Goal: Task Accomplishment & Management: Use online tool/utility

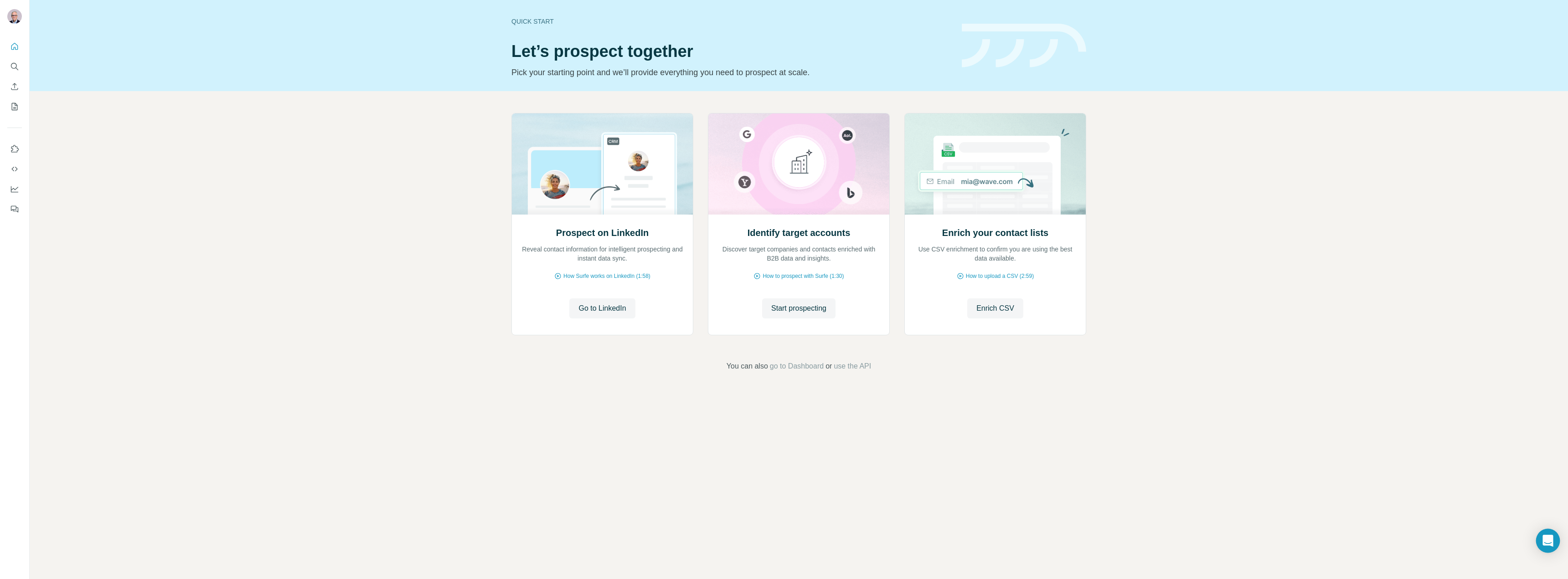
click at [1551, 545] on icon "Open Intercom Messenger" at bounding box center [1547, 541] width 10 height 12
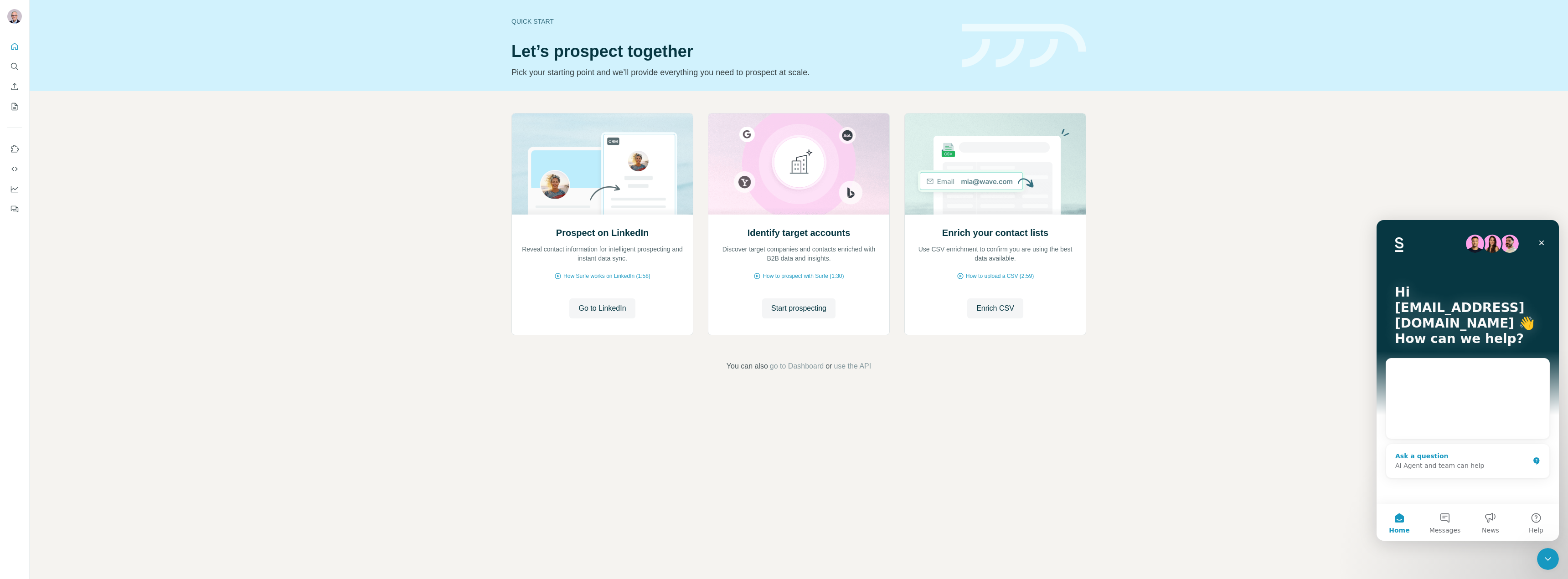
click at [1423, 418] on button "View status page" at bounding box center [1467, 423] width 145 height 18
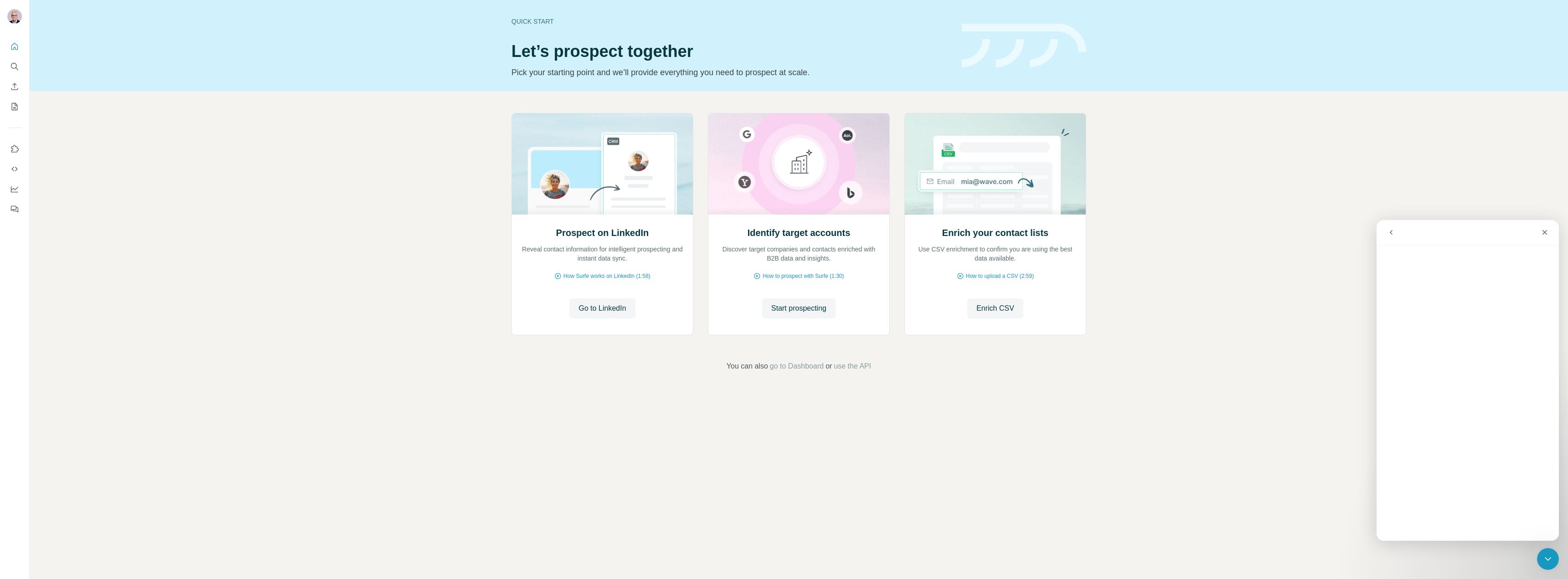
click at [969, 404] on div "Quick start Let’s prospect together Pick your starting point and we’ll provide …" at bounding box center [798, 290] width 1539 height 579
click at [1392, 231] on icon "go back" at bounding box center [1391, 232] width 3 height 4
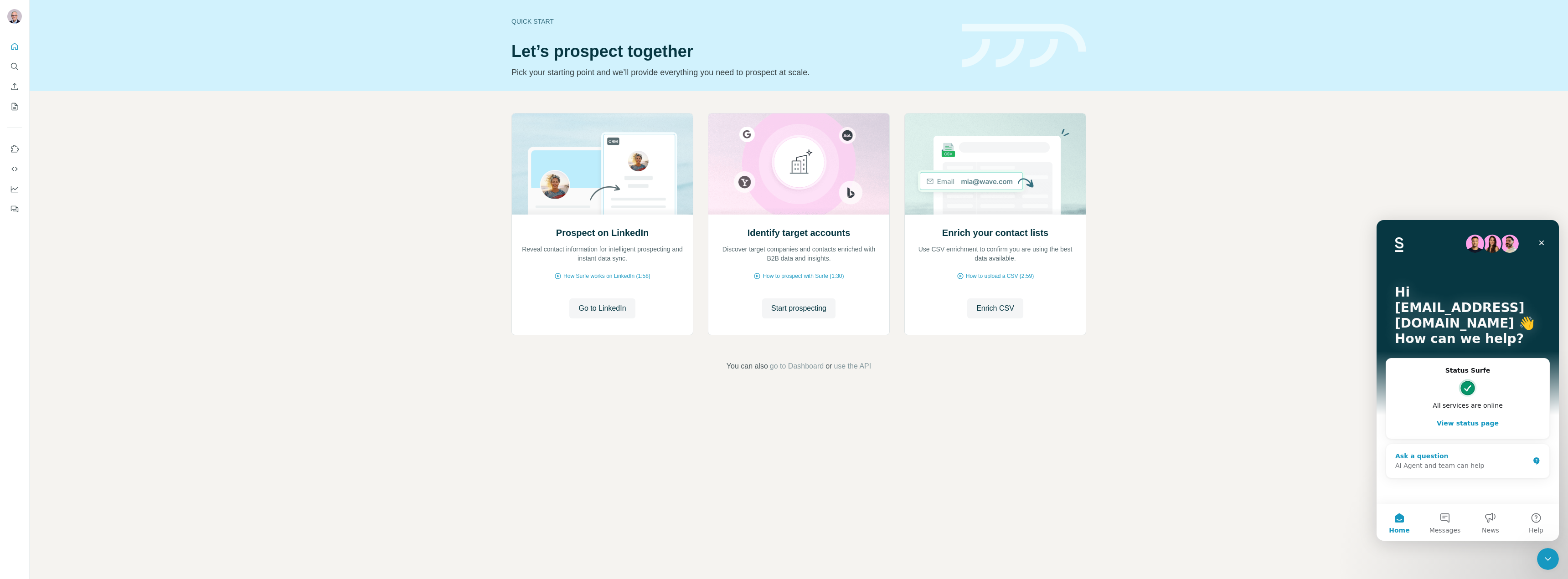
click at [1430, 468] on div "AI Agent and team can help" at bounding box center [1462, 466] width 134 height 10
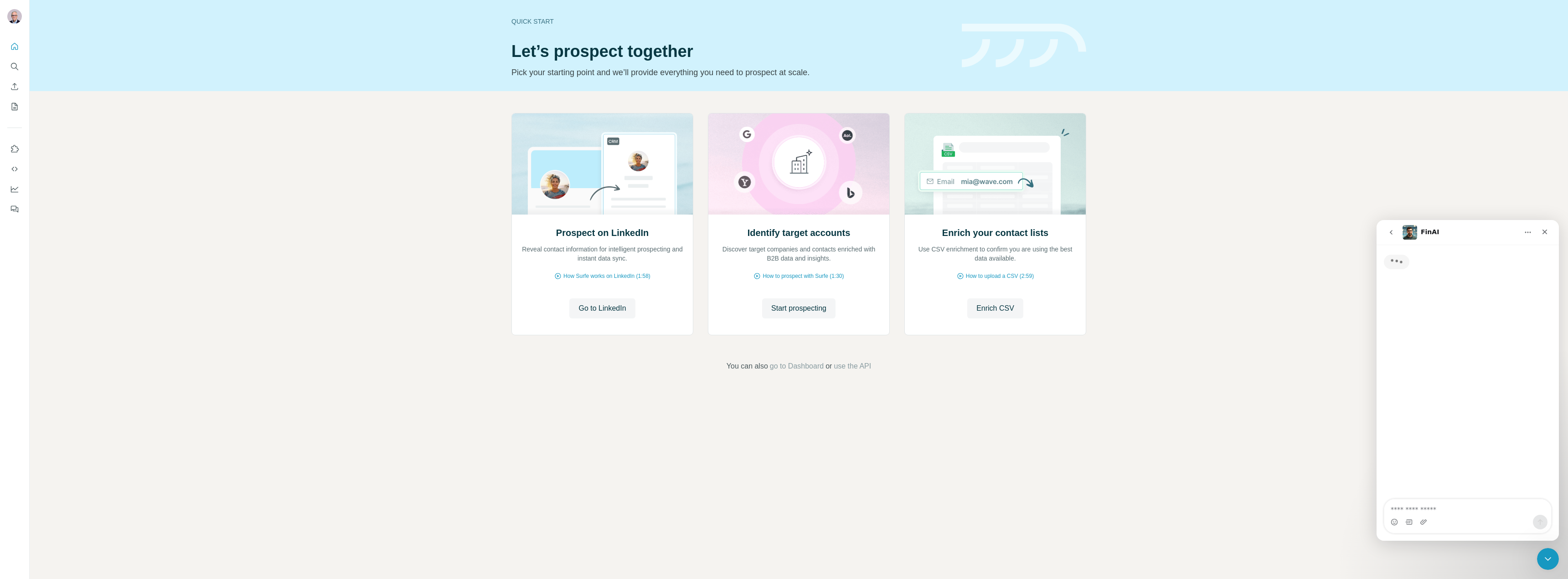
click at [1424, 508] on textarea "Ask a question…" at bounding box center [1467, 507] width 167 height 15
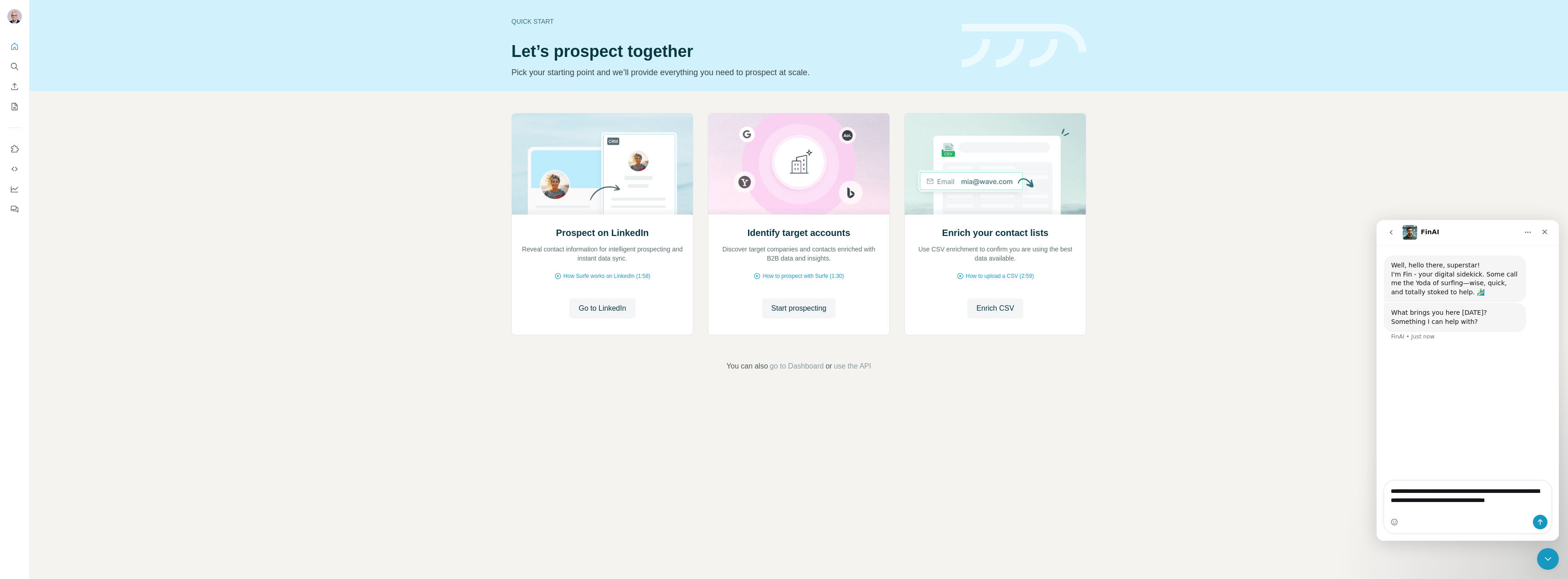
type textarea "**********"
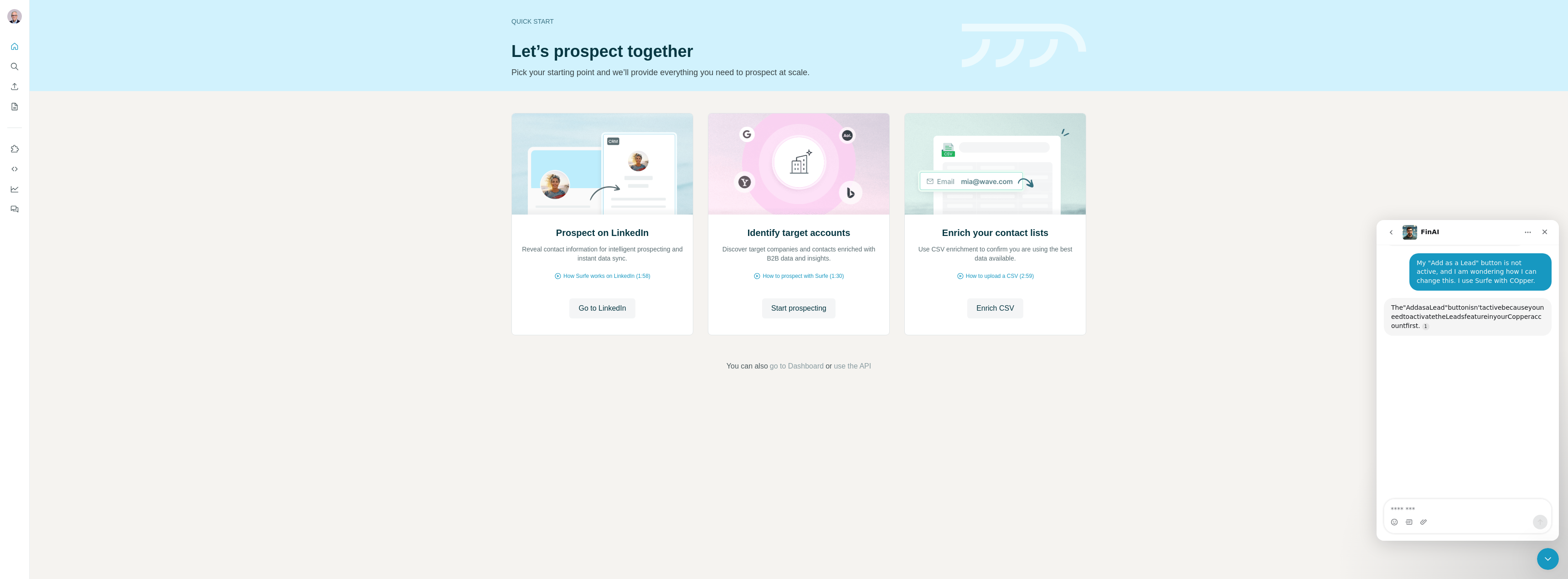
scroll to position [97, 0]
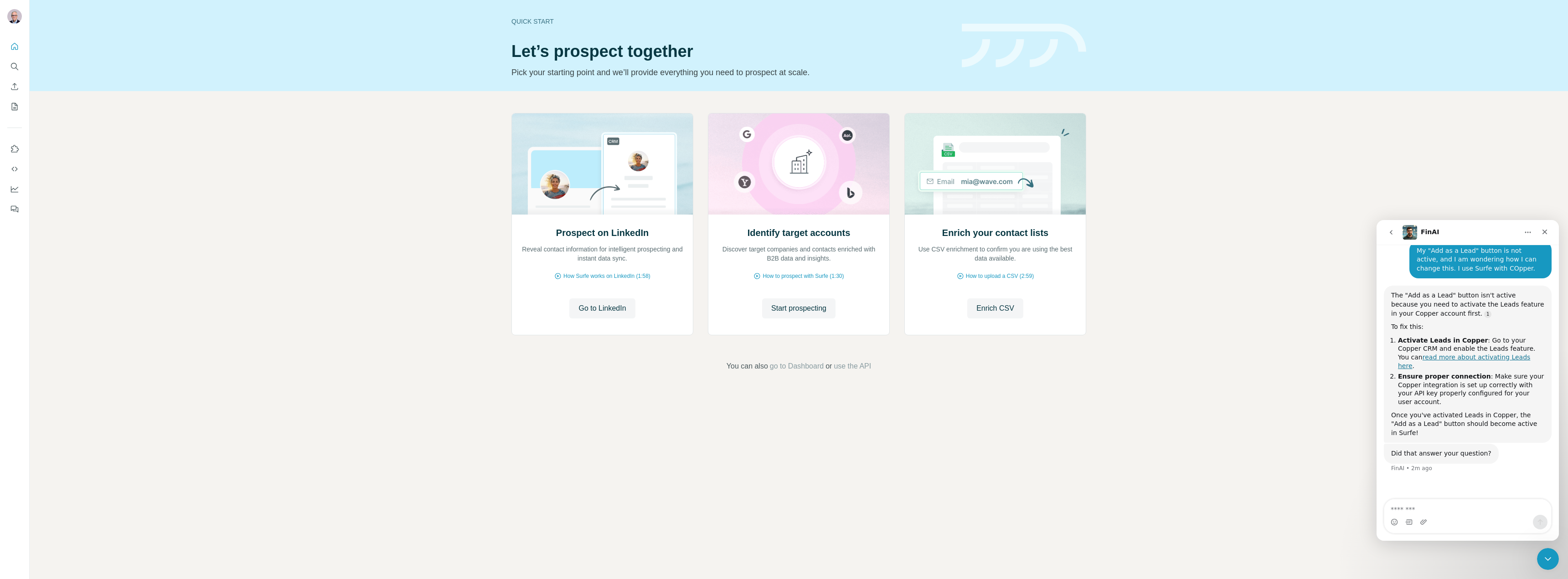
click at [1434, 356] on link "read more about activating Leads here" at bounding box center [1464, 361] width 132 height 16
click at [1440, 514] on textarea "Message…" at bounding box center [1467, 507] width 167 height 15
type textarea "*"
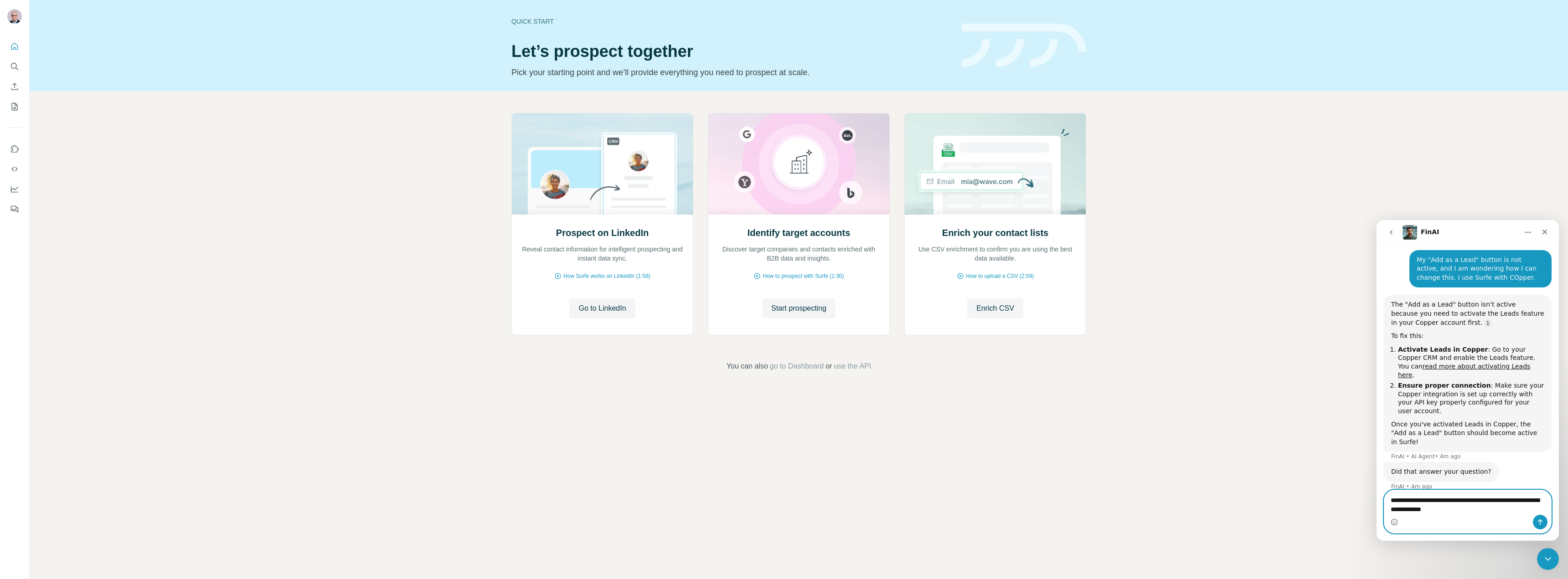
type textarea "**********"
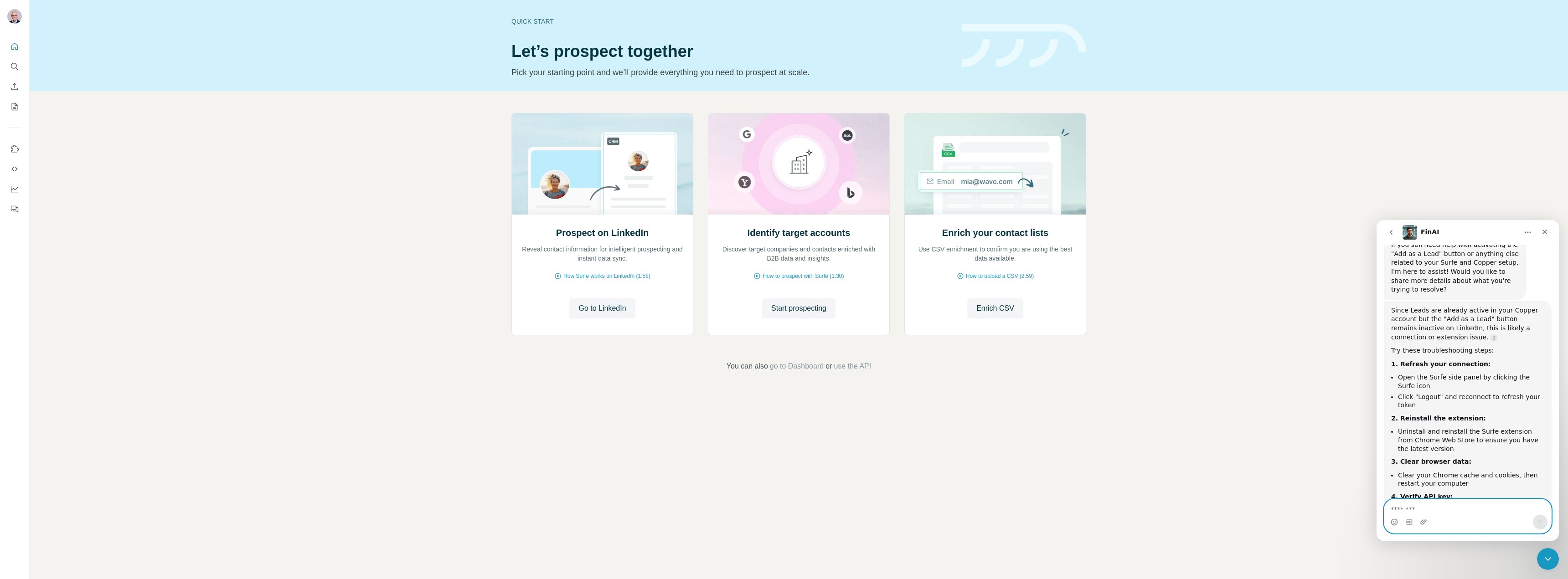
scroll to position [395, 0]
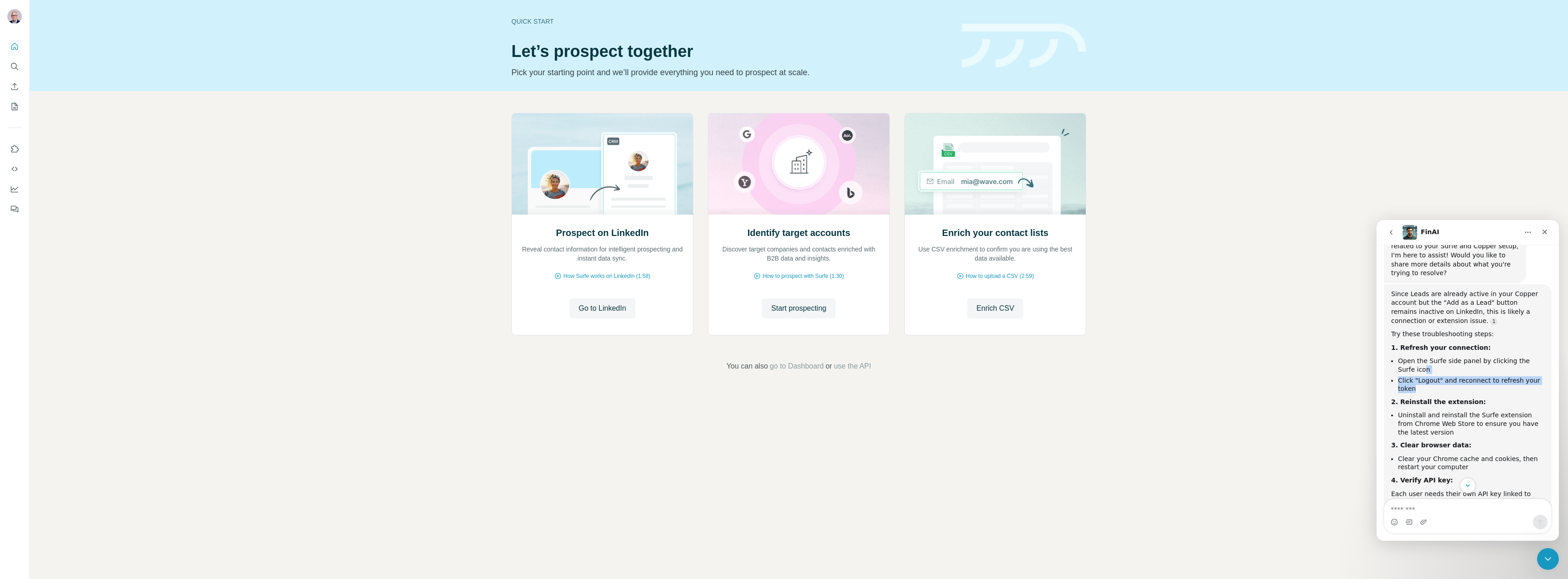
drag, startPoint x: 1405, startPoint y: 330, endPoint x: 1421, endPoint y: 351, distance: 26.4
click at [1421, 357] on ul "Open the Surfe side panel by clicking the Surfe icon Click "Logout" and reconne…" at bounding box center [1467, 375] width 153 height 36
click at [1421, 377] on li "Click "Logout" and reconnect to refresh your token" at bounding box center [1471, 385] width 146 height 17
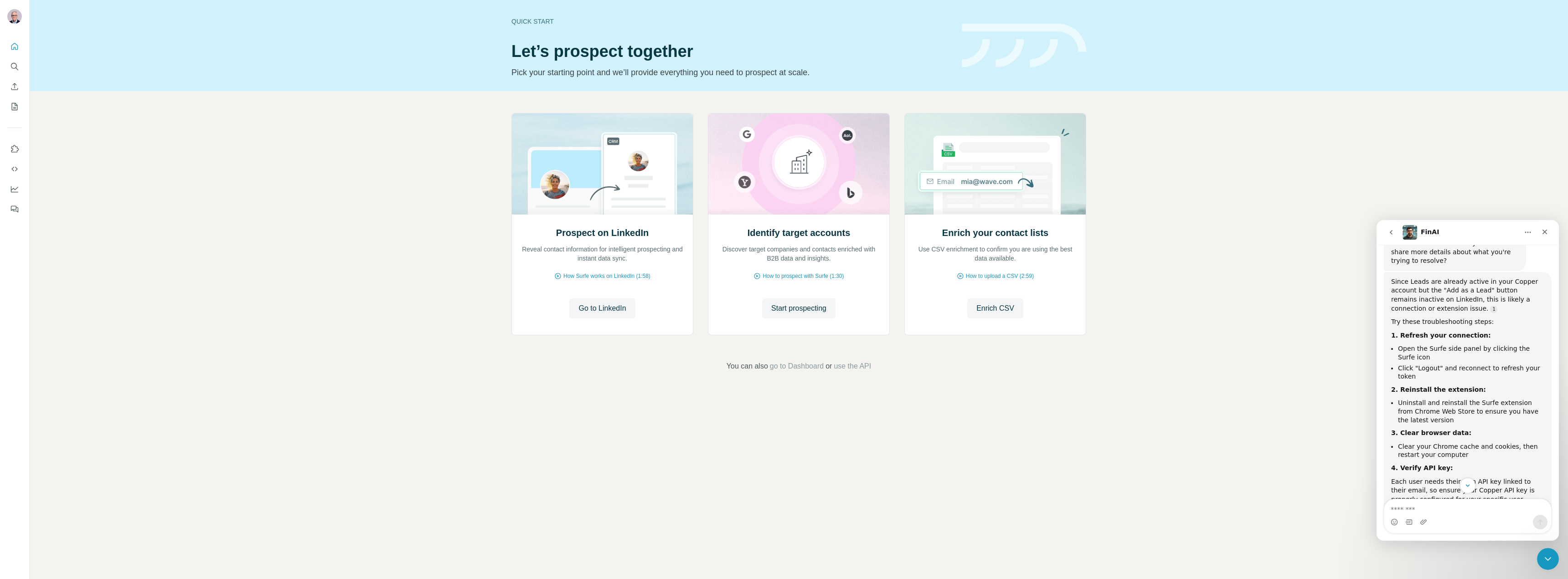
scroll to position [421, 0]
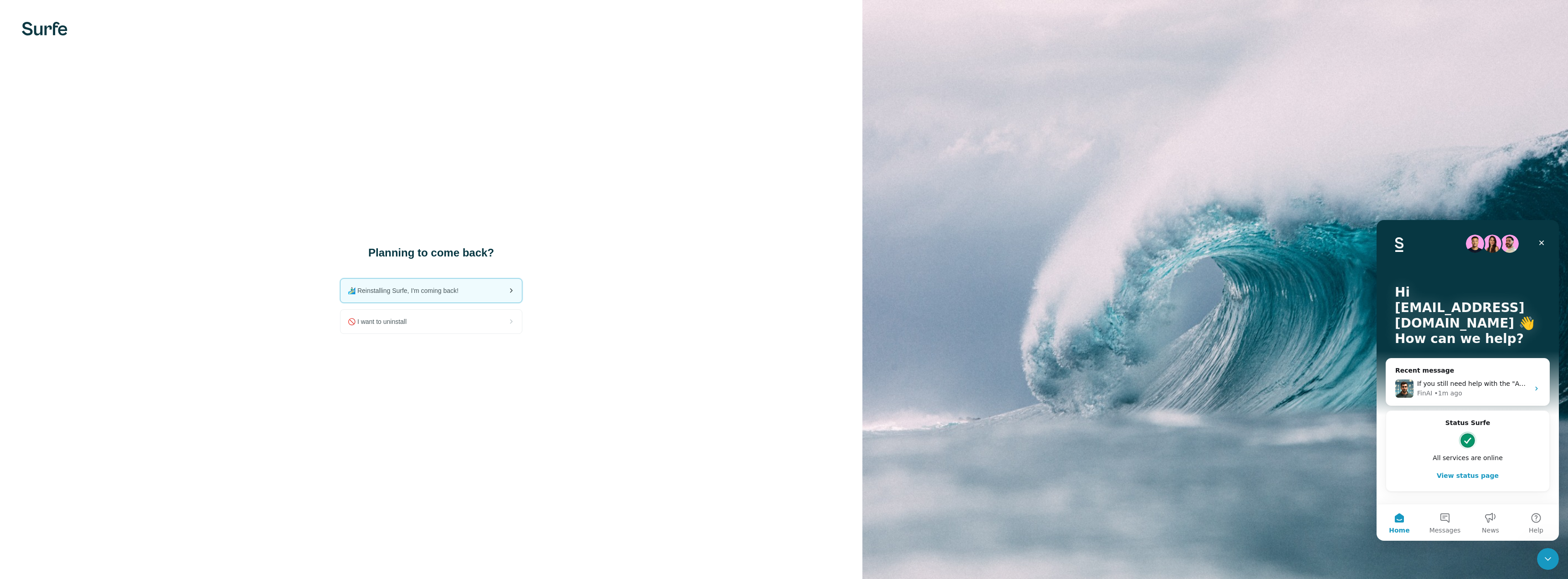
click at [399, 295] on div "🏄🏻‍♂️ Reinstalling Surfe, I'm coming back!" at bounding box center [431, 290] width 181 height 24
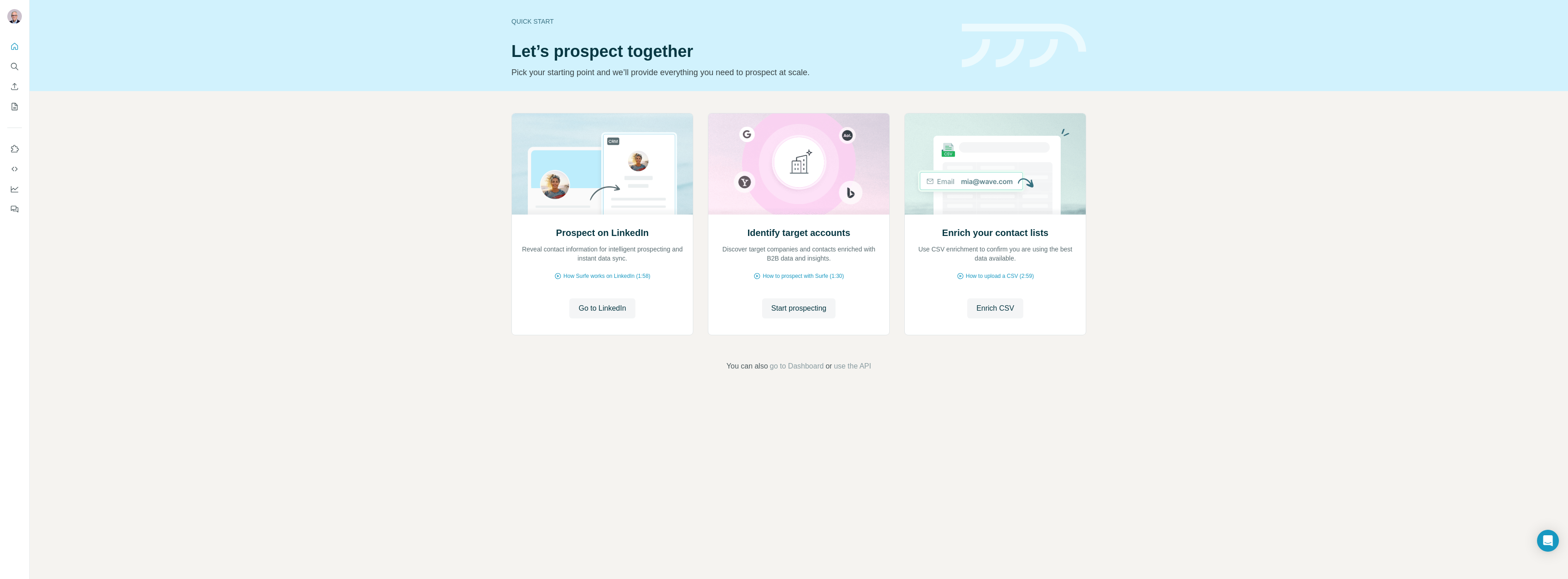
click at [1261, 150] on div "Prospect on LinkedIn Reveal contact information for intelligent prospecting and…" at bounding box center [798, 242] width 1539 height 302
